Goal: Task Accomplishment & Management: Complete application form

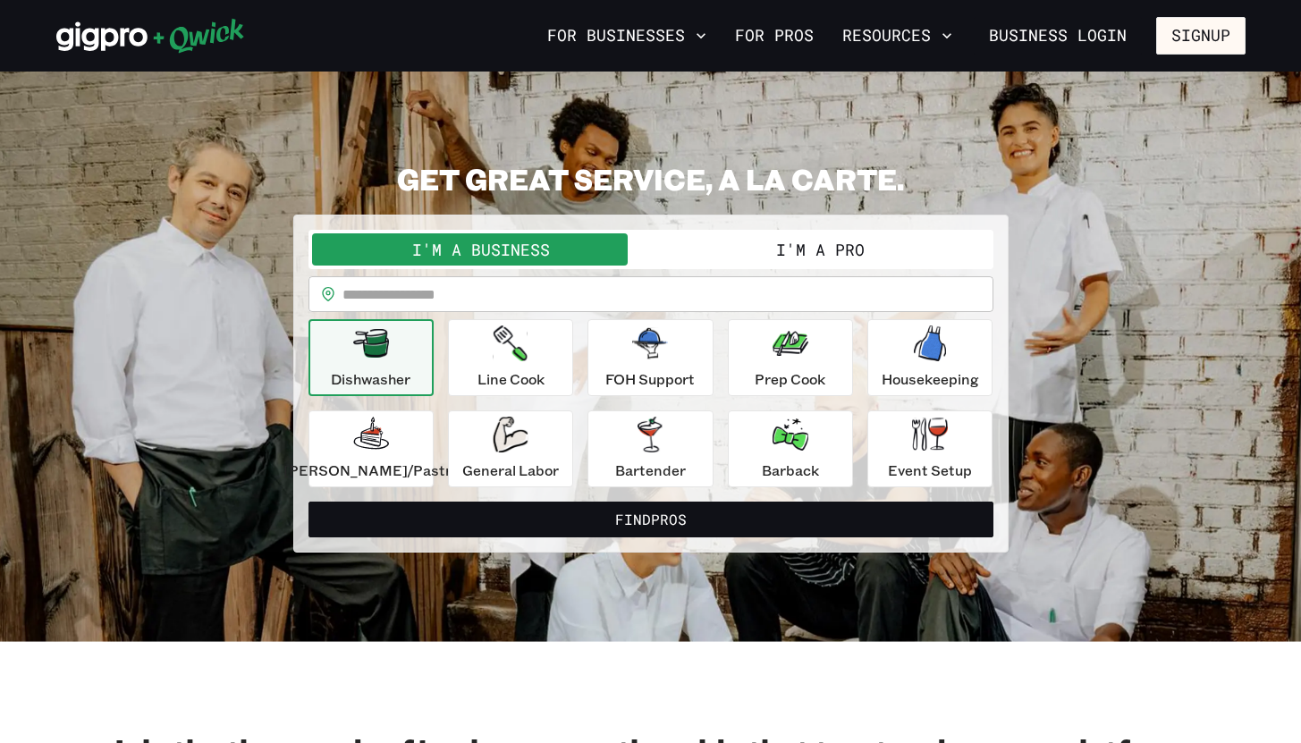
click at [758, 253] on button "I'm a Pro" at bounding box center [820, 249] width 339 height 32
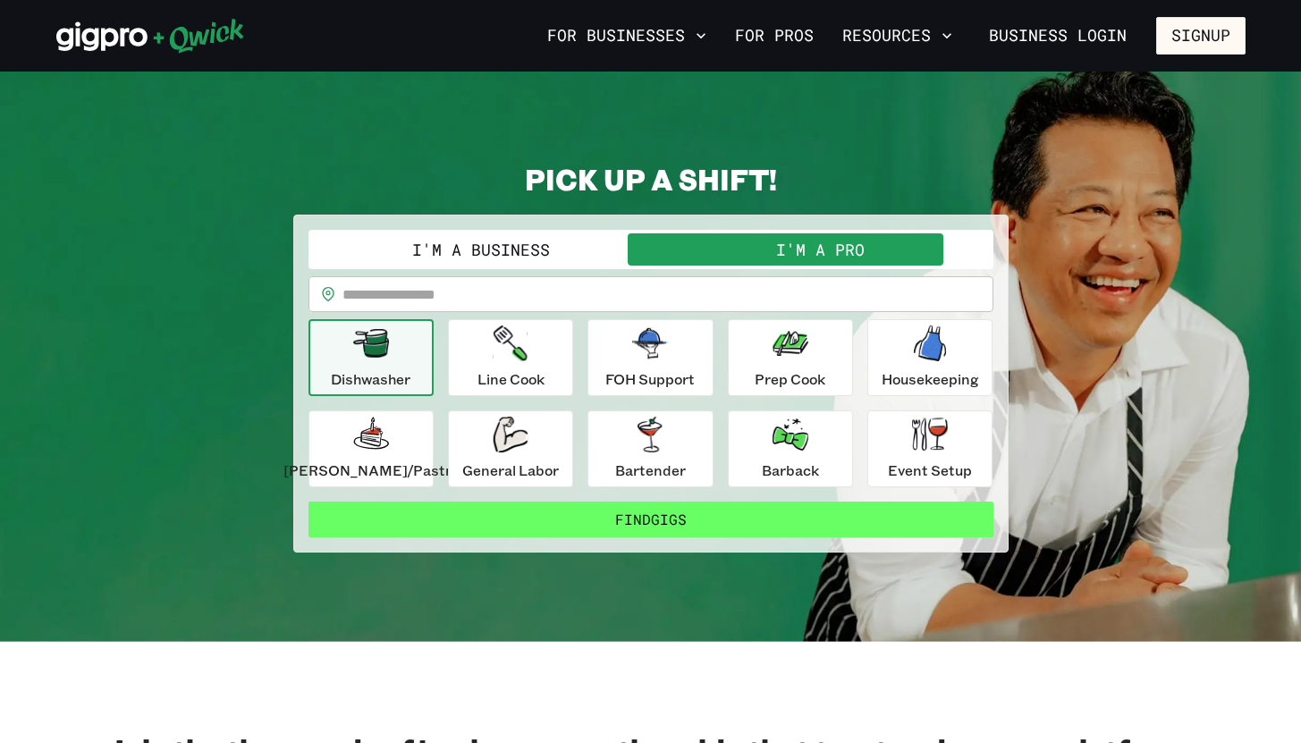
click at [659, 534] on button "Find Gigs" at bounding box center [650, 520] width 685 height 36
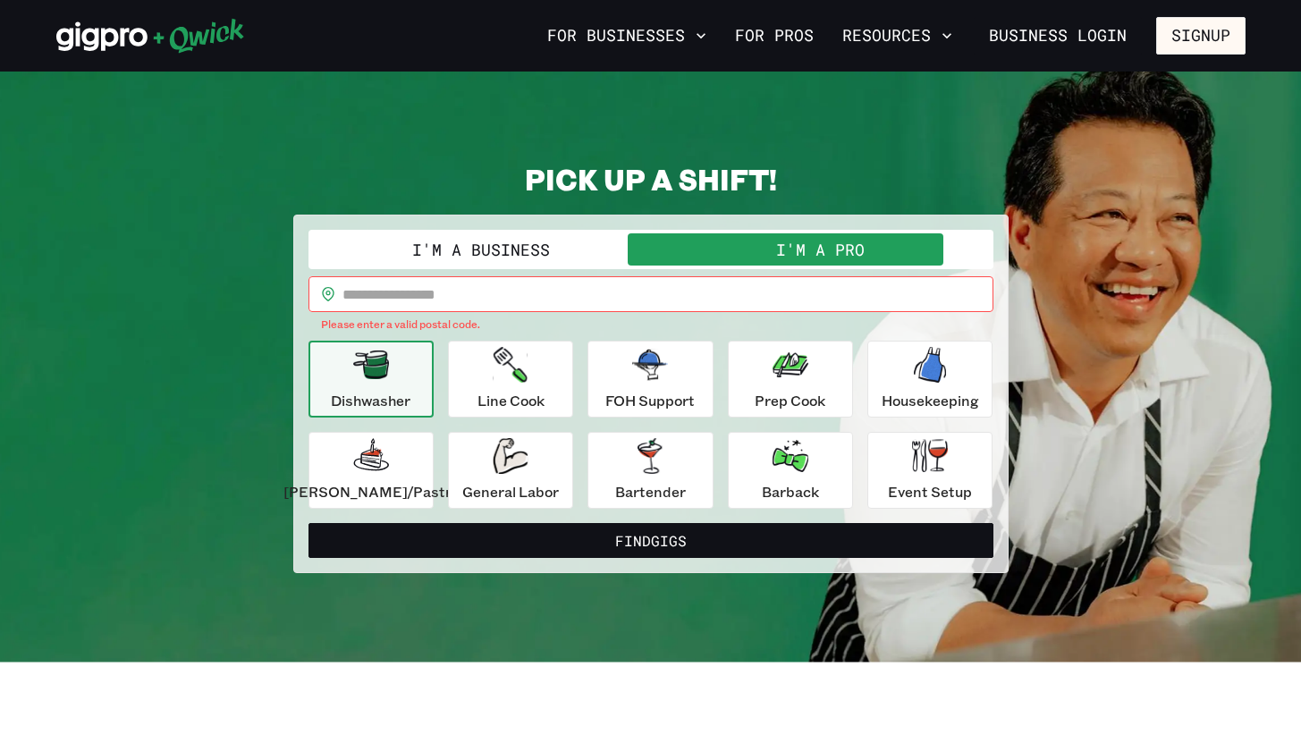
click at [494, 314] on div "​ ​ Please enter a valid postal code." at bounding box center [650, 304] width 685 height 57
click at [494, 302] on input "text" at bounding box center [667, 294] width 651 height 36
click at [791, 33] on link "For Pros" at bounding box center [774, 36] width 93 height 30
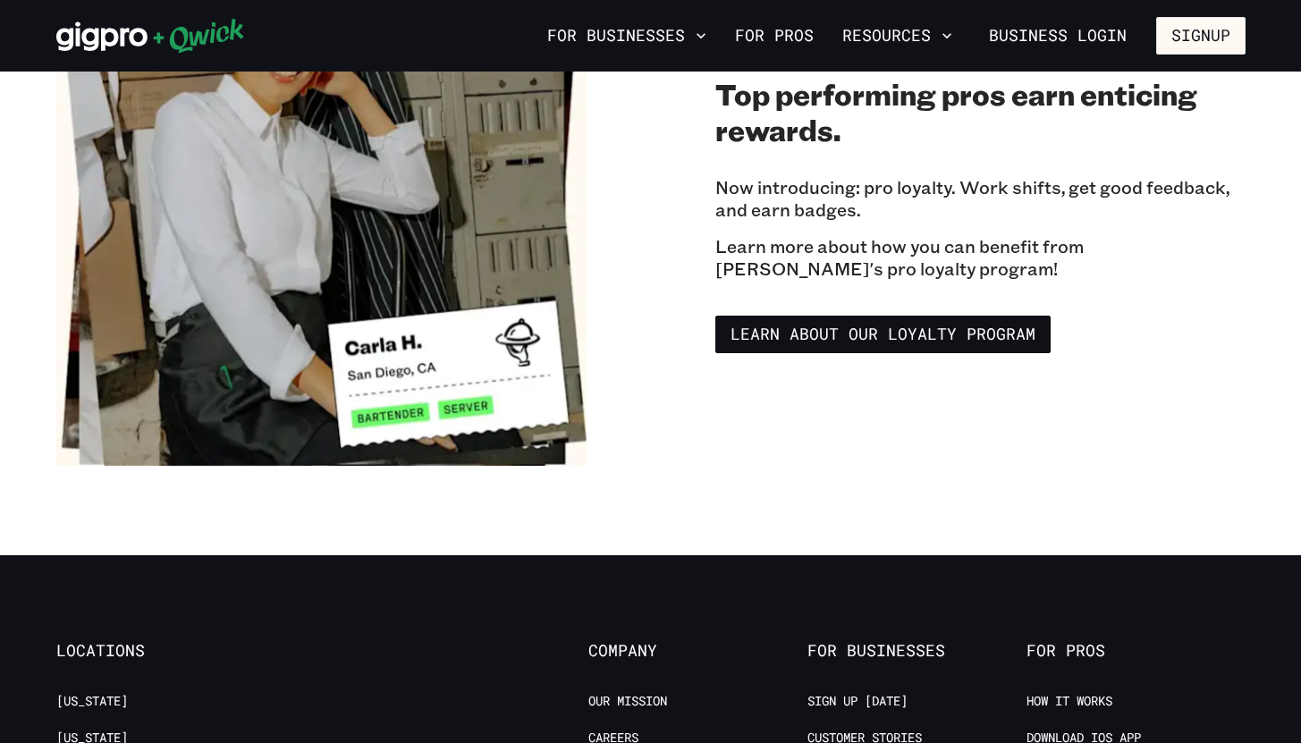
scroll to position [3272, 0]
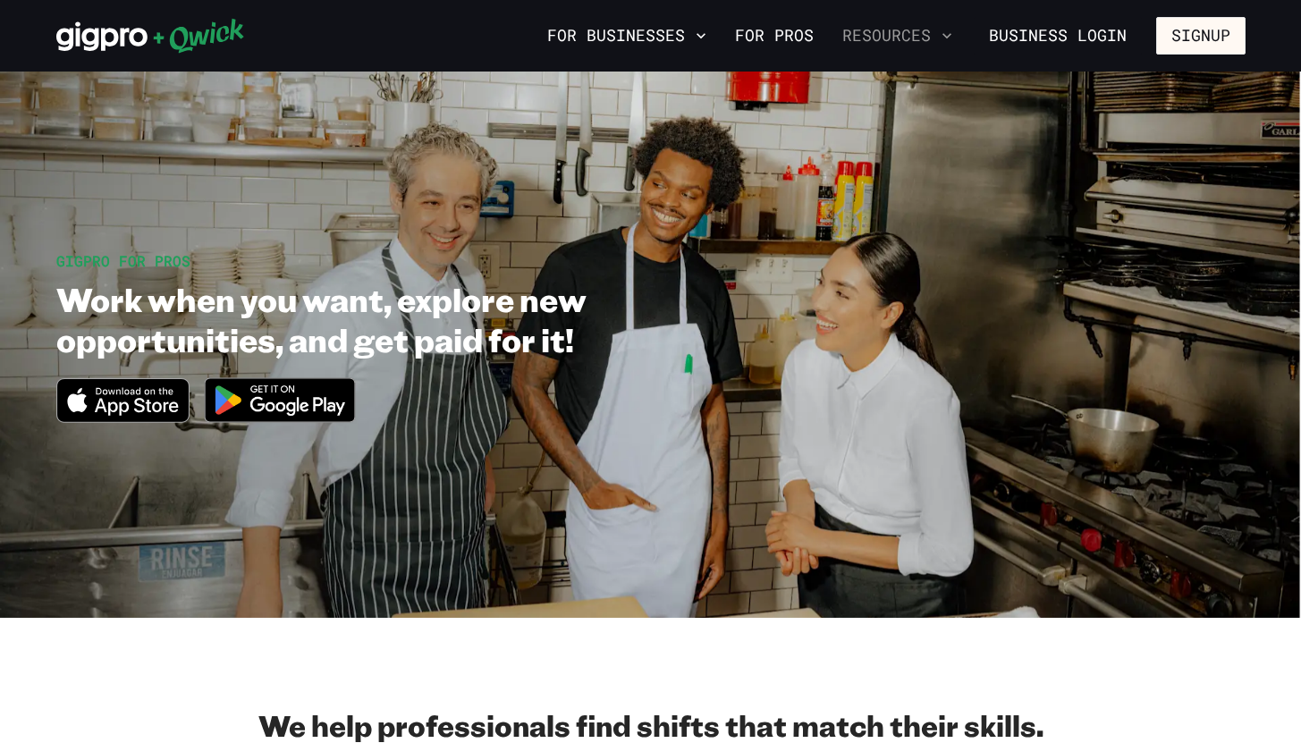
click at [949, 32] on icon "button" at bounding box center [947, 36] width 18 height 18
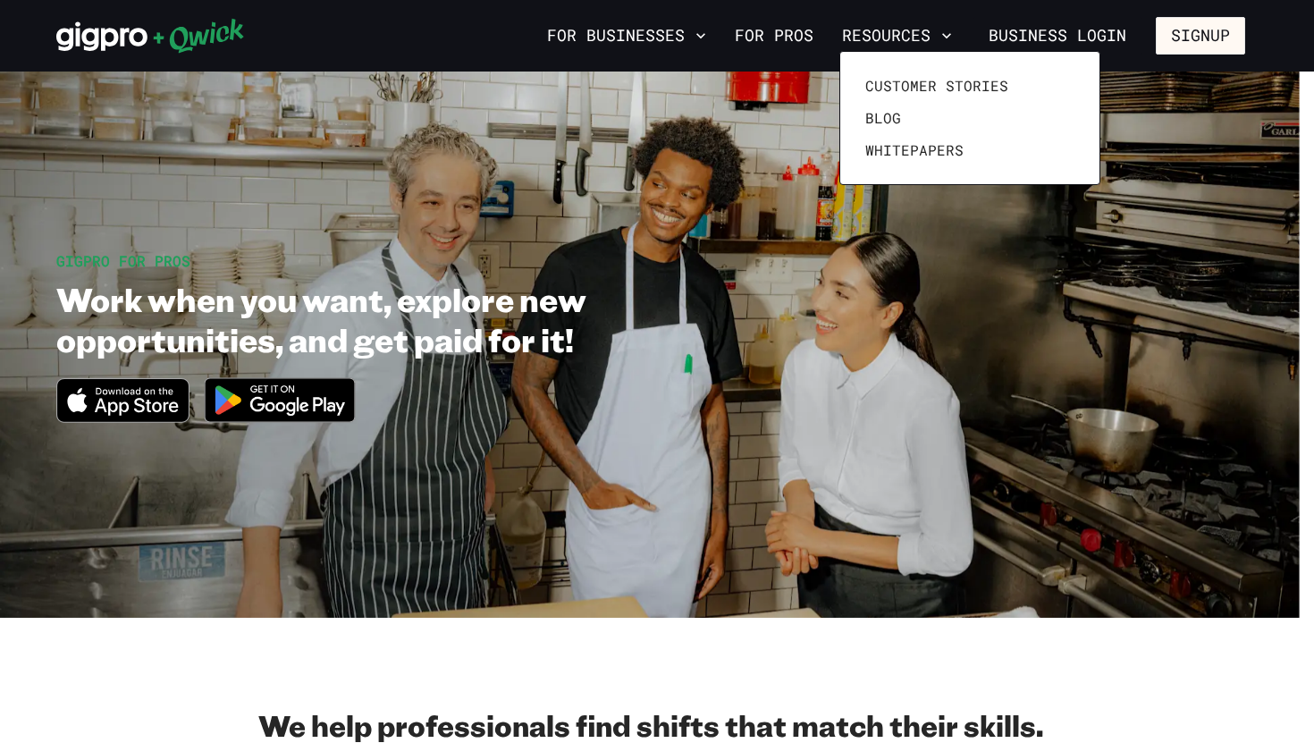
click at [786, 35] on div at bounding box center [657, 371] width 1314 height 743
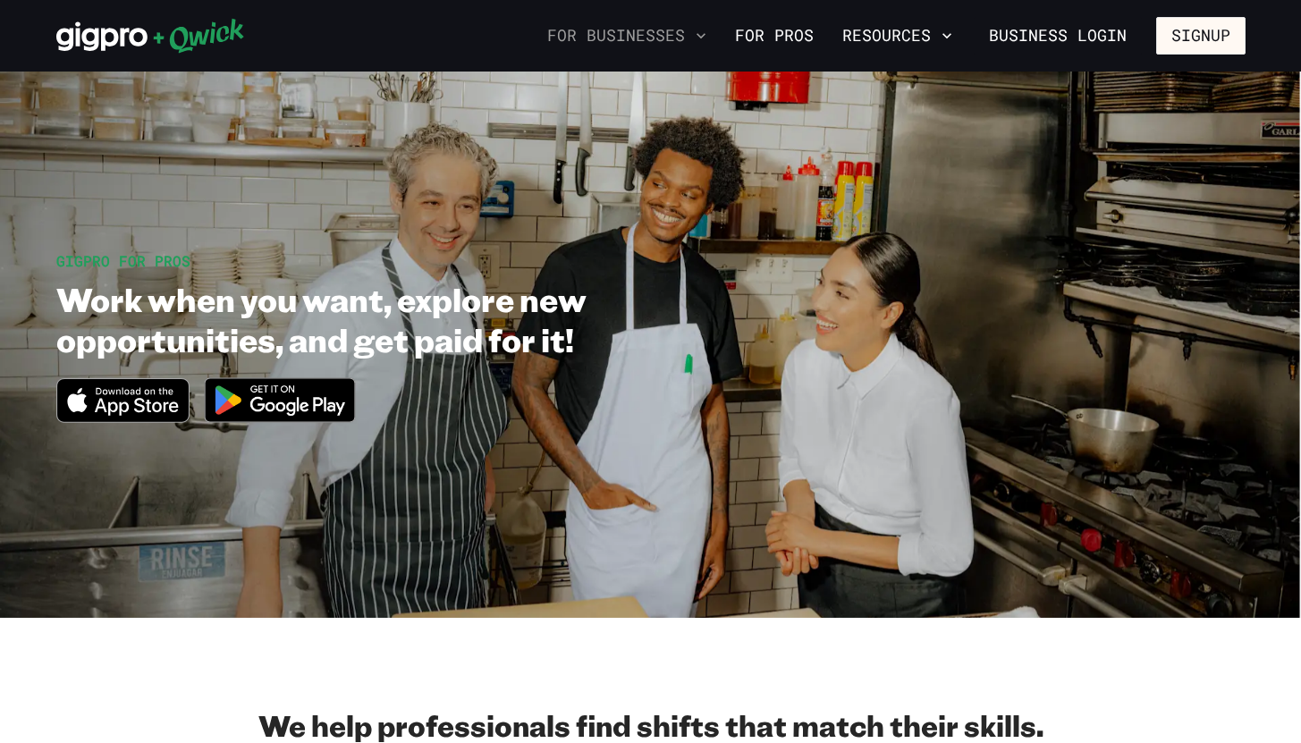
click at [705, 33] on icon "button" at bounding box center [700, 35] width 9 height 5
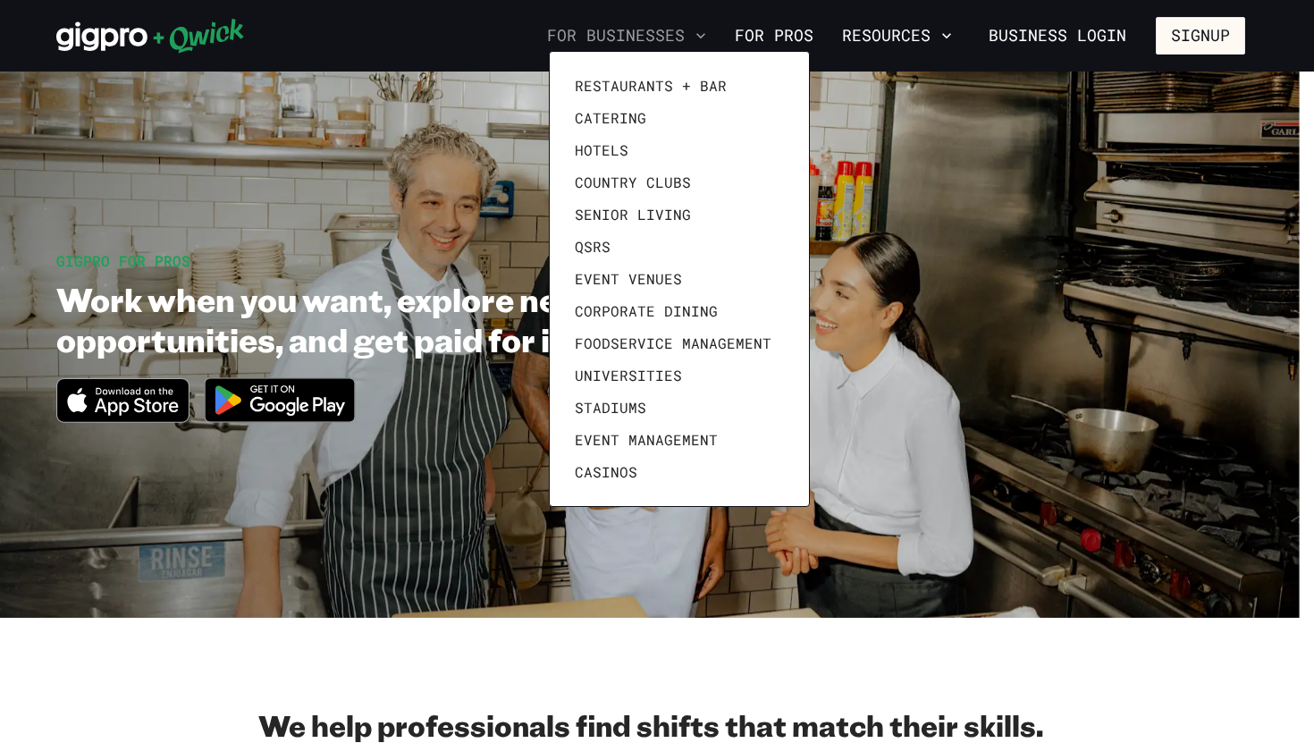
click at [711, 33] on div at bounding box center [657, 371] width 1314 height 743
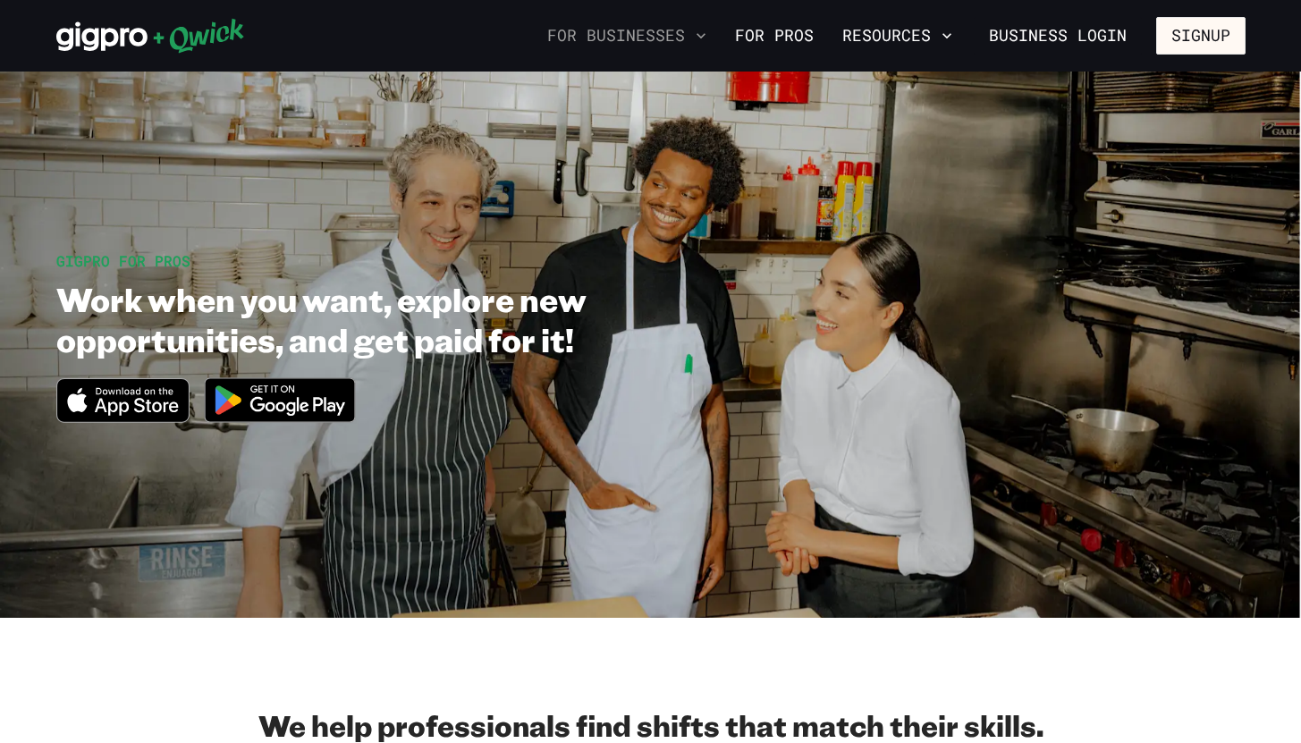
click at [706, 28] on icon "button" at bounding box center [701, 36] width 18 height 18
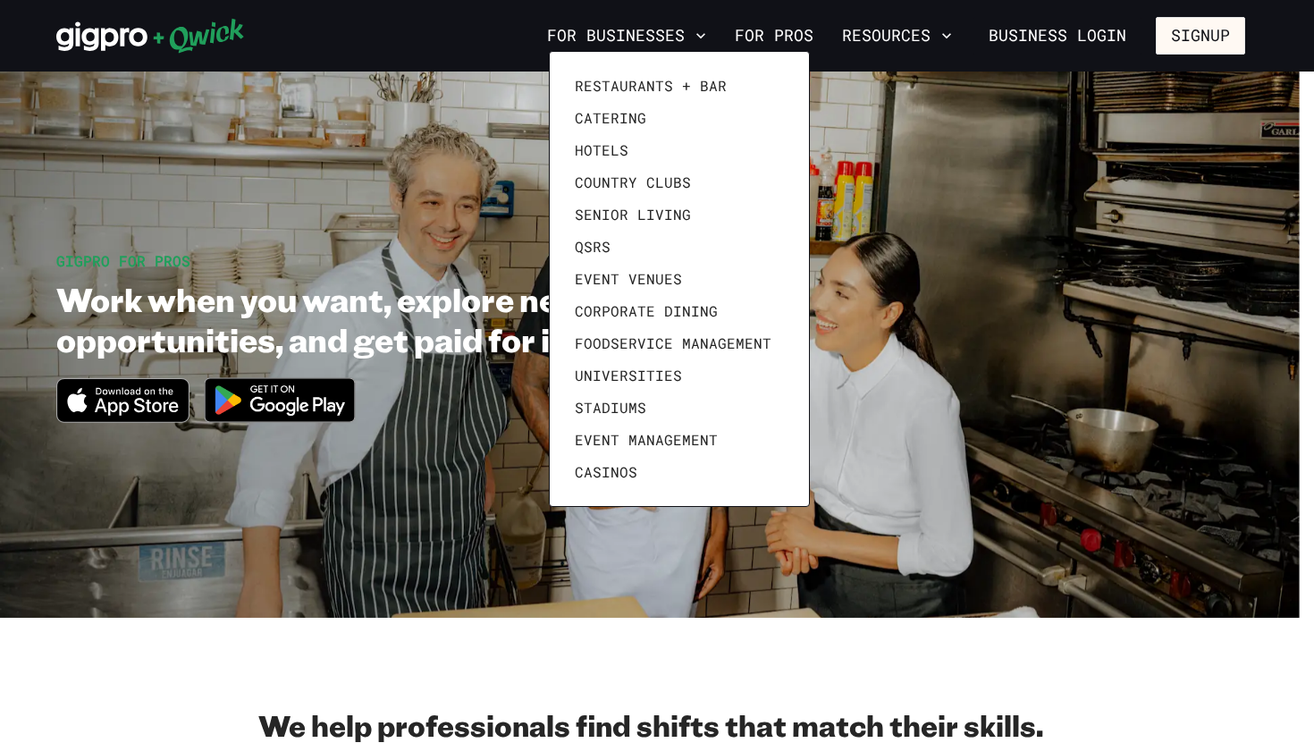
click at [1087, 35] on div at bounding box center [657, 371] width 1314 height 743
